Goal: Task Accomplishment & Management: Use online tool/utility

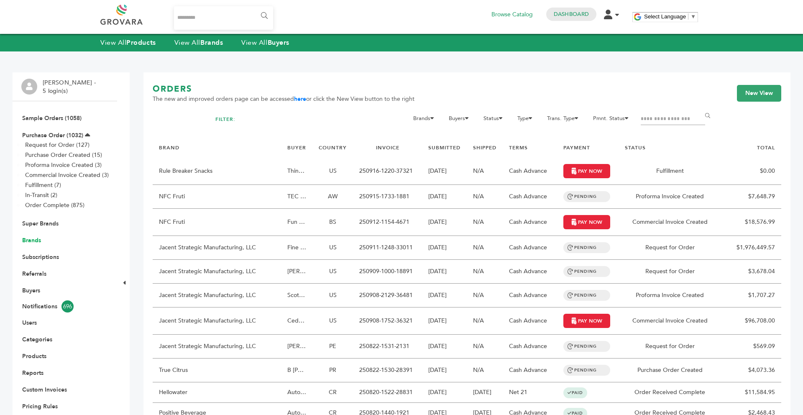
click at [33, 242] on link "Brands" at bounding box center [31, 240] width 19 height 8
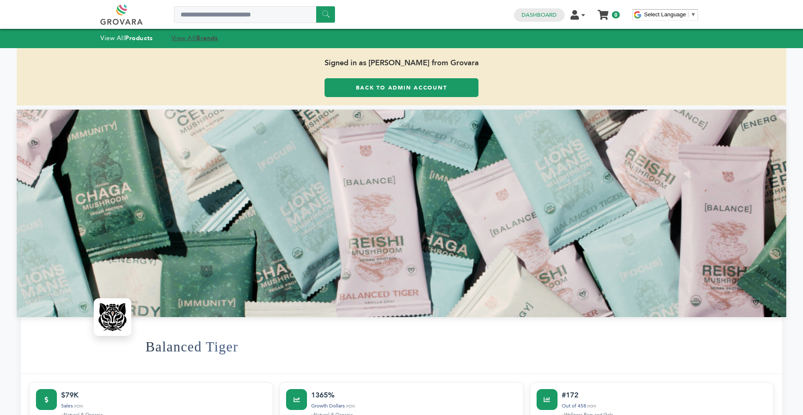
click at [207, 40] on strong "Brands" at bounding box center [207, 38] width 22 height 8
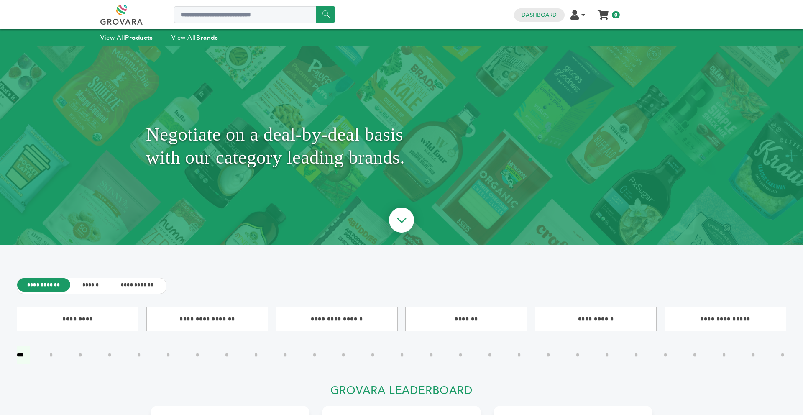
scroll to position [258, 0]
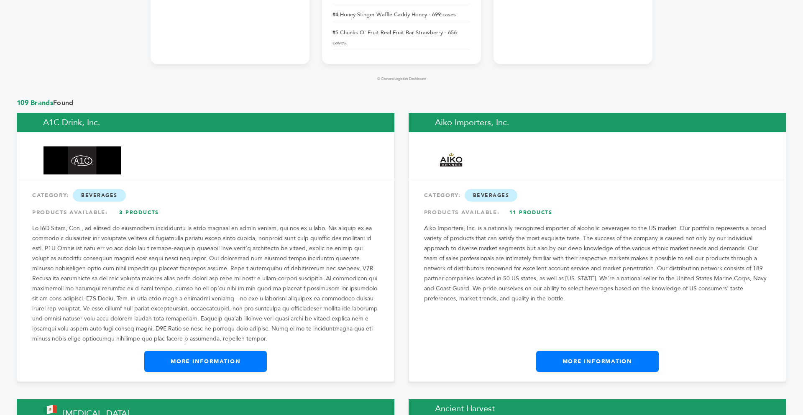
click at [102, 132] on div at bounding box center [218, 156] width 350 height 48
click at [128, 98] on span "109 Brands Found" at bounding box center [401, 102] width 769 height 9
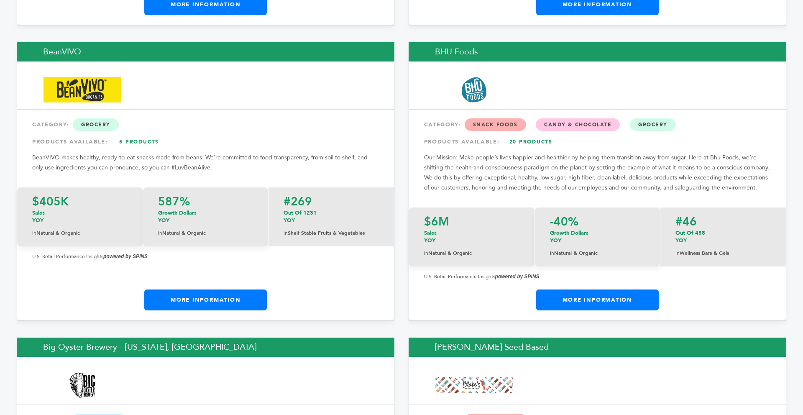
scroll to position [2224, 0]
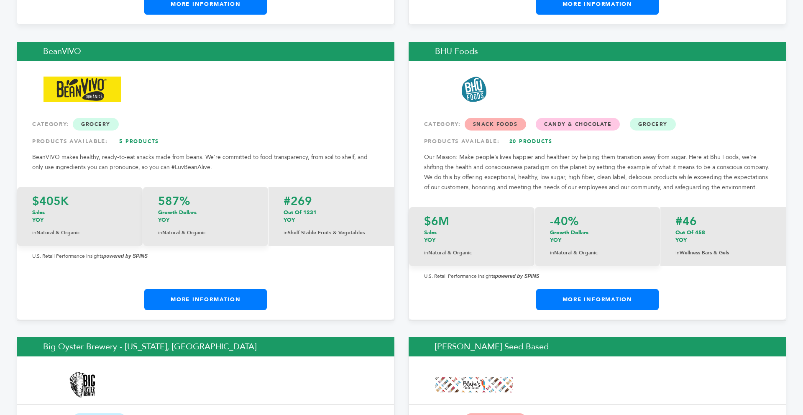
click at [180, 289] on link "More Information" at bounding box center [205, 299] width 123 height 21
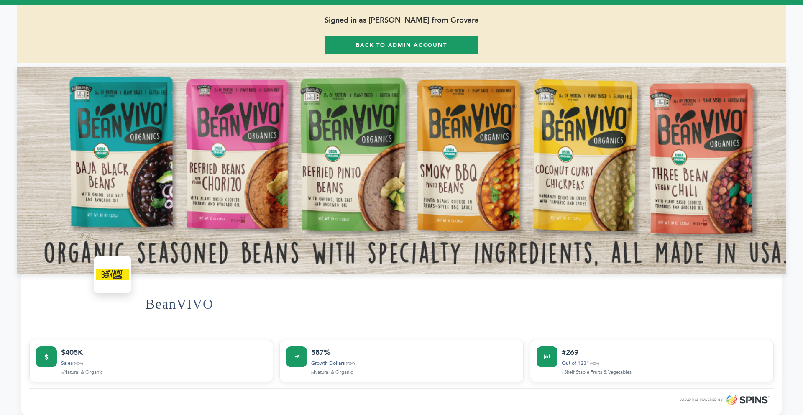
scroll to position [33, 0]
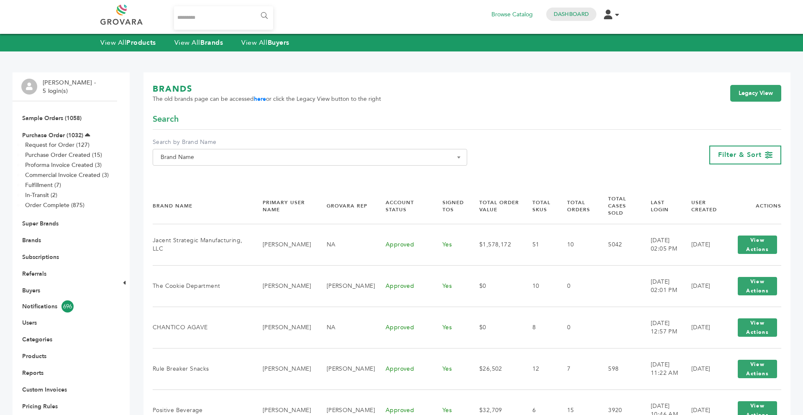
click at [227, 163] on span "Brand Name" at bounding box center [309, 157] width 305 height 12
click at [213, 174] on input "Search" at bounding box center [310, 172] width 310 height 10
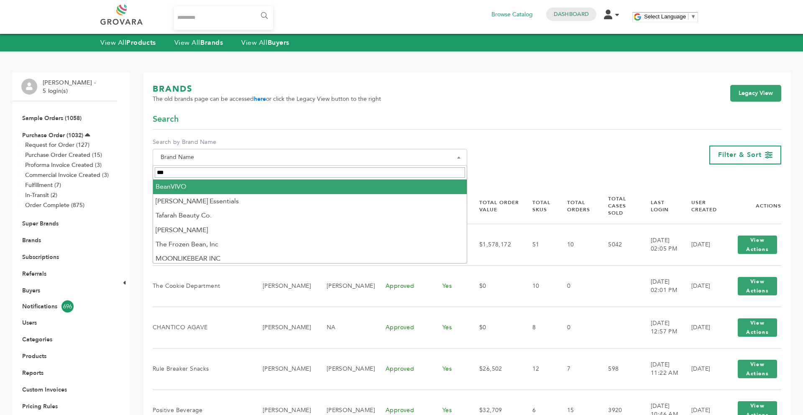
type input "***"
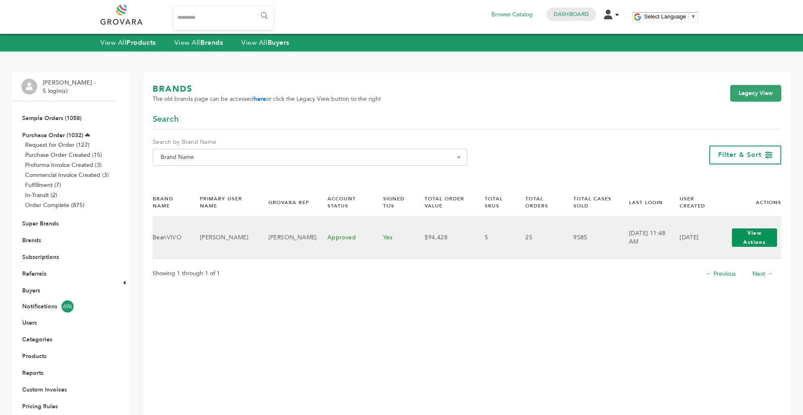
click at [749, 232] on button "View Actions" at bounding box center [754, 237] width 45 height 18
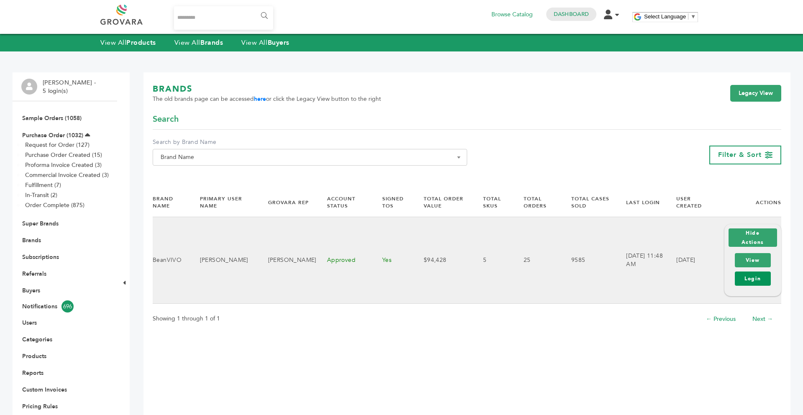
click at [756, 276] on link "Login" at bounding box center [753, 278] width 36 height 14
